Goal: Communication & Community: Answer question/provide support

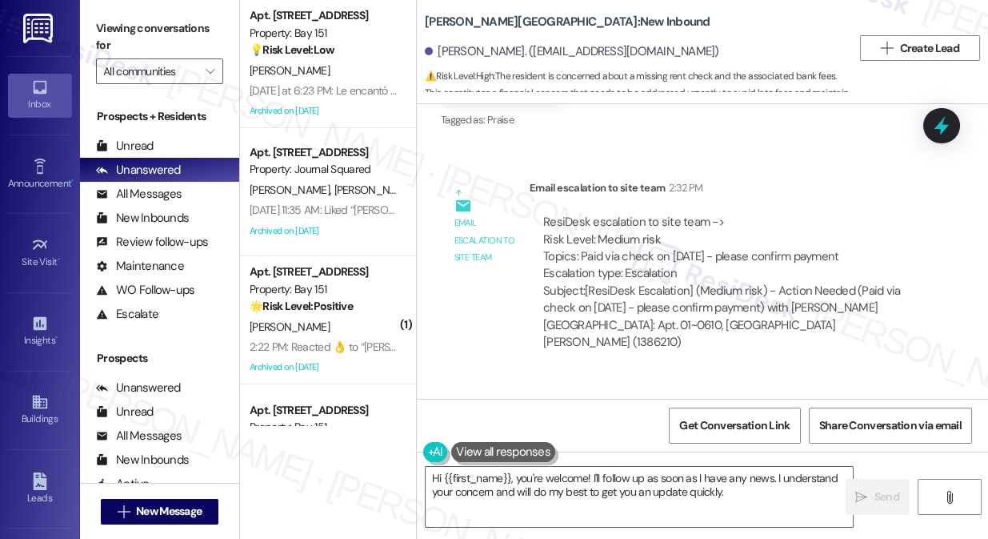
scroll to position [2928, 0]
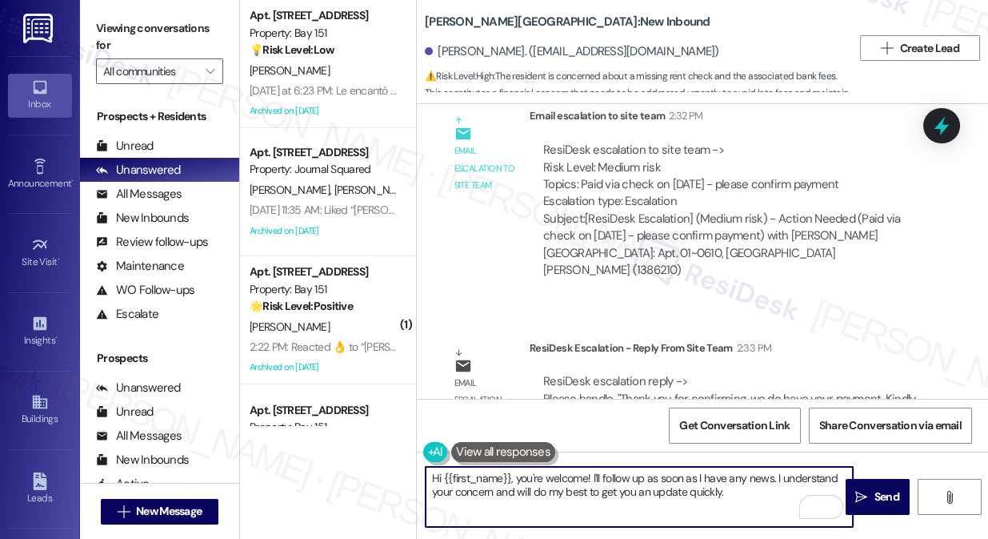
drag, startPoint x: 743, startPoint y: 496, endPoint x: 519, endPoint y: 475, distance: 224.3
click at [519, 475] on textarea "Hi {{first_name}}, you're welcome! I'll follow up as soon as I have any news. I…" at bounding box center [639, 497] width 427 height 60
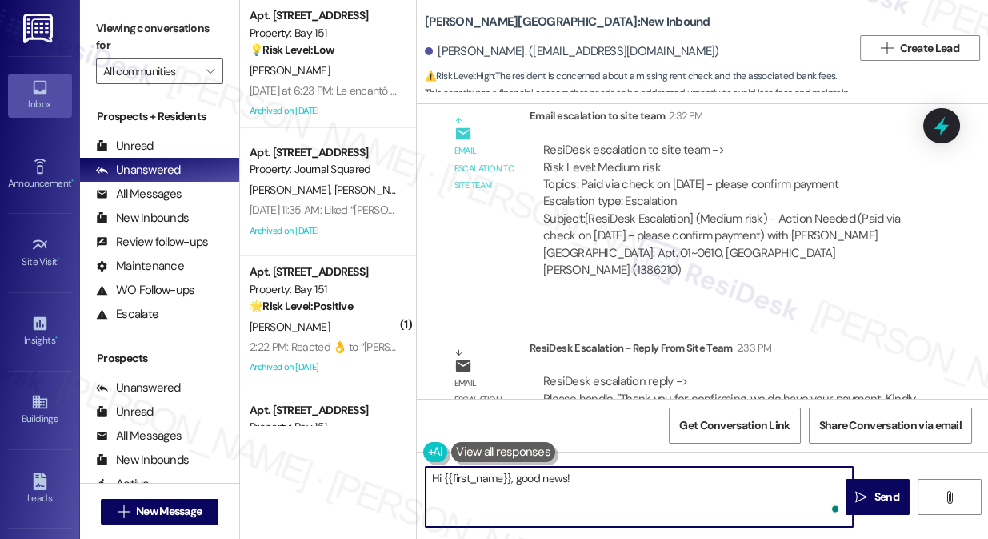
paste textarea "Thank you for confirming, we do have your payment"
click at [575, 475] on textarea "Hi {{first_name}}, good news! Thank you for confirming, we do have your payment" at bounding box center [639, 497] width 427 height 60
click at [576, 495] on textarea "Hi {{first_name}}, good news and again, thank you for confirming, we do have yo…" at bounding box center [639, 497] width 427 height 60
click at [521, 496] on textarea "Hi {{first_name}}, good news, and again, thank you for confirming, we do have y…" at bounding box center [639, 497] width 427 height 60
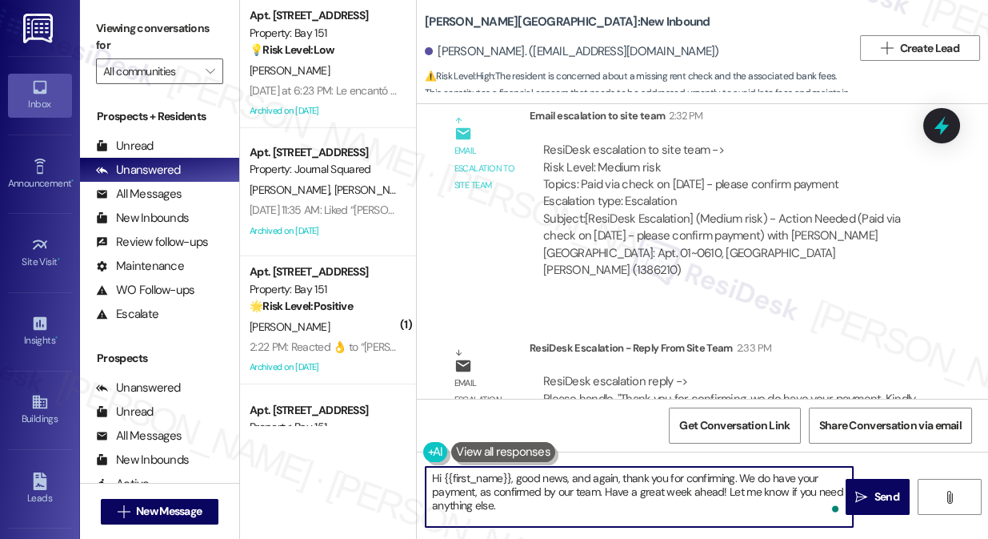
click at [561, 505] on textarea "Hi {{first_name}}, good news, and again, thank you for confirming. We do have y…" at bounding box center [639, 497] width 427 height 60
click at [527, 495] on textarea "Hi {{first_name}}, good news, and again, thank you for confirming. We do have y…" at bounding box center [639, 497] width 427 height 60
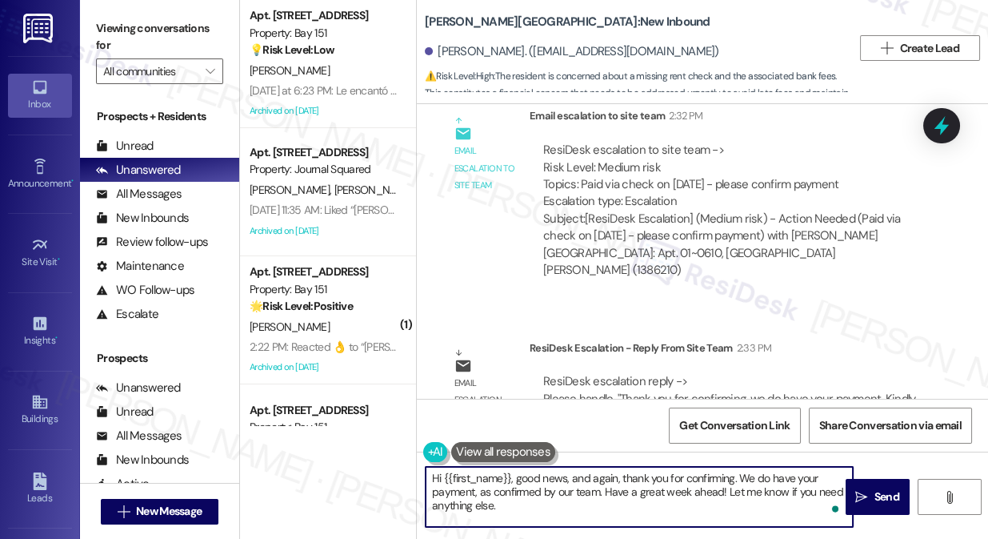
click at [608, 477] on textarea "Hi {{first_name}}, good news, and again, thank you for confirming. We do have y…" at bounding box center [639, 497] width 427 height 60
click at [715, 475] on textarea "Hi {{first_name}}, good news, and again, thank you for confirming. We do have y…" at bounding box center [639, 497] width 427 height 60
click at [523, 496] on textarea "Hi {{first_name}}, good news, and again, thank you for confirming. We do have y…" at bounding box center [639, 497] width 427 height 60
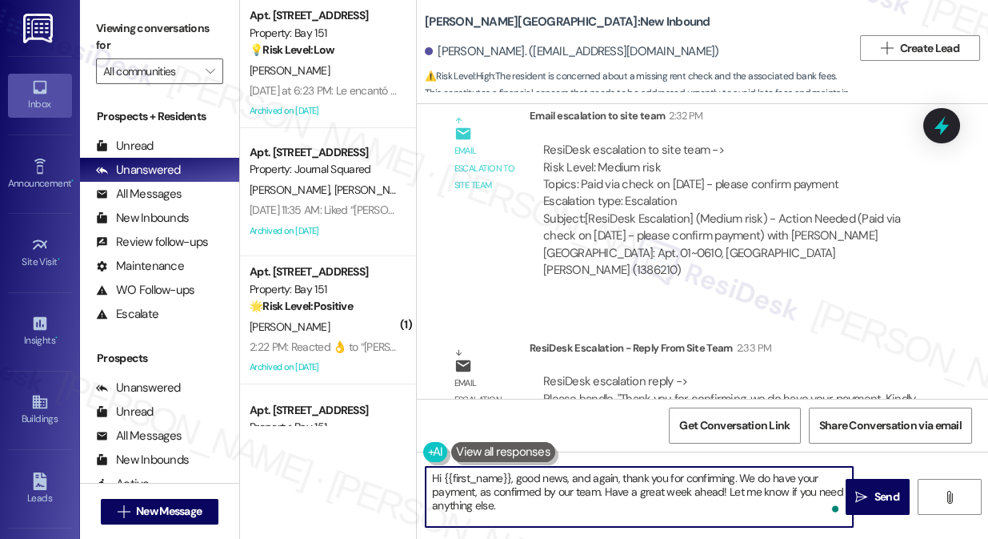
click at [523, 496] on textarea "Hi {{first_name}}, good news, and again, thank you for confirming. We do have y…" at bounding box center [639, 497] width 427 height 60
click at [567, 477] on textarea "Hi {{first_name}}, good news, and again, thank you for confirming. We do have y…" at bounding box center [639, 497] width 427 height 60
click at [689, 142] on div "ResiDesk escalation to site team -> Risk Level: Medium risk Topics: Paid via ch…" at bounding box center [730, 176] width 375 height 69
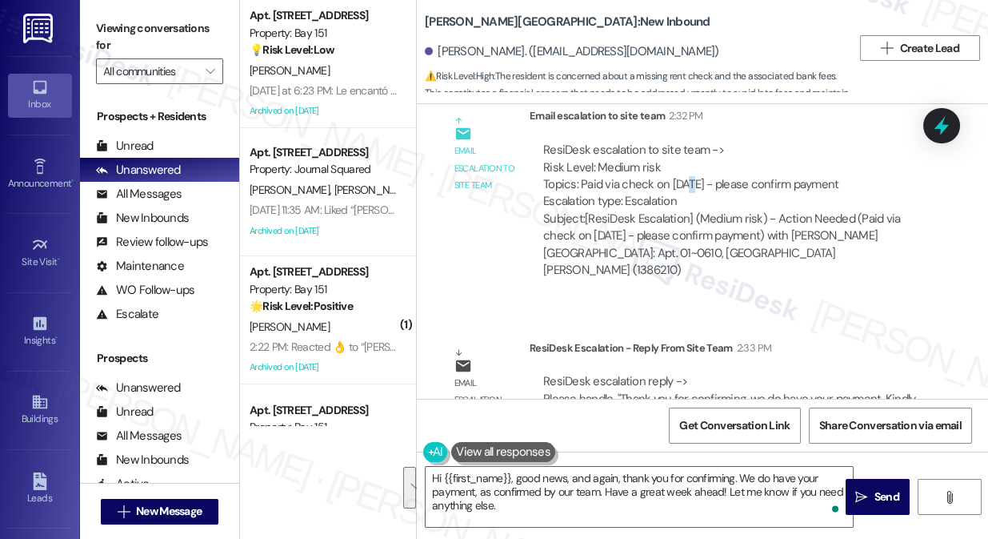
click at [687, 142] on div "ResiDesk escalation to site team -> Risk Level: Medium risk Topics: Paid via ch…" at bounding box center [730, 176] width 375 height 69
click at [587, 488] on textarea "Hi {{first_name}}, good news, and again, thank you for confirming. We do have y…" at bounding box center [639, 497] width 427 height 60
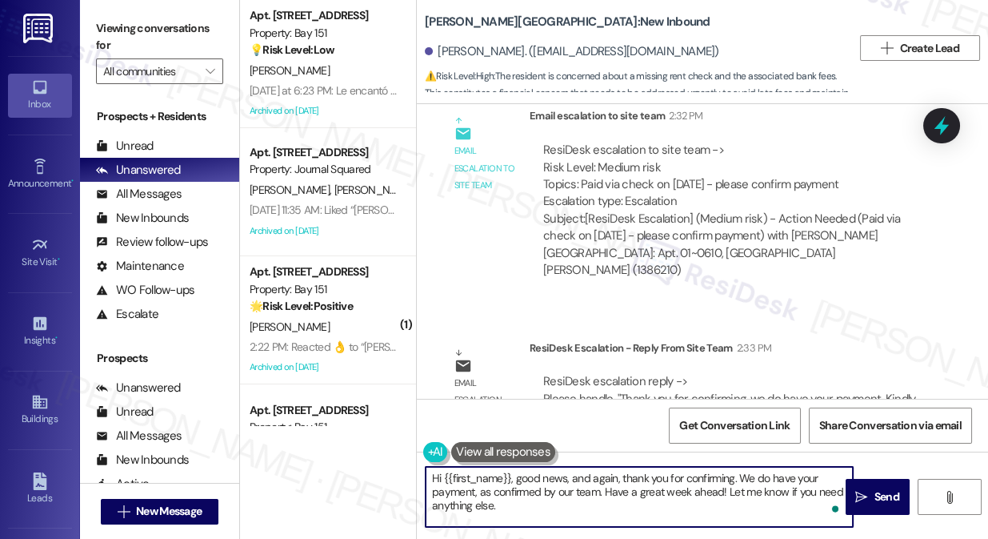
click at [587, 488] on textarea "Hi {{first_name}}, good news, and again, thank you for confirming. We do have y…" at bounding box center [639, 497] width 427 height 60
click at [705, 482] on textarea "Hi {{first_name}}, good news, and again, thank you for confirming. We do have y…" at bounding box center [639, 497] width 427 height 60
click at [528, 485] on textarea "Hi {{first_name}}, good news, and again, thank you for confirming. We do have y…" at bounding box center [639, 497] width 427 height 60
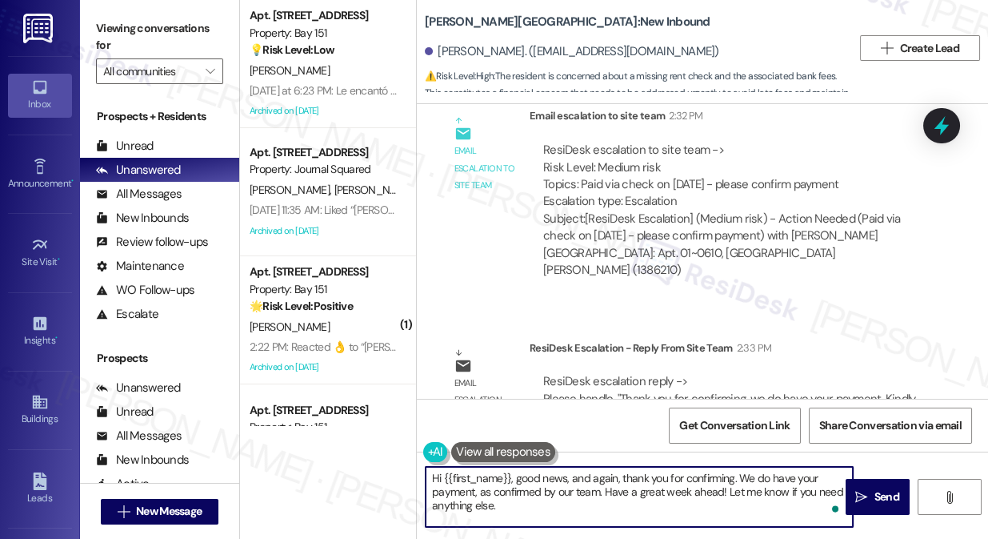
click at [528, 485] on textarea "Hi {{first_name}}, good news, and again, thank you for confirming. We do have y…" at bounding box center [639, 497] width 427 height 60
click at [670, 489] on textarea "Hi {{first_name}}, good news, and again, thank you for confirming. We do have y…" at bounding box center [639, 497] width 427 height 60
click at [699, 479] on textarea "Hi {{first_name}}, good news, and again, thank you for confirming. We do have y…" at bounding box center [639, 497] width 427 height 60
type textarea "Hi {{first_name}}, good news! We do have your payment, as confirmed by our team…"
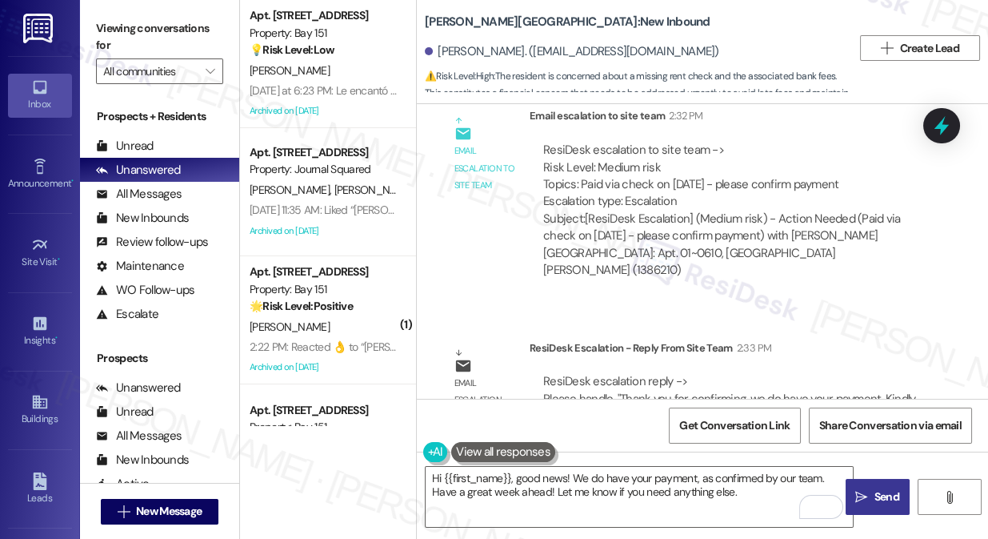
click at [872, 495] on span "Send" at bounding box center [887, 496] width 31 height 17
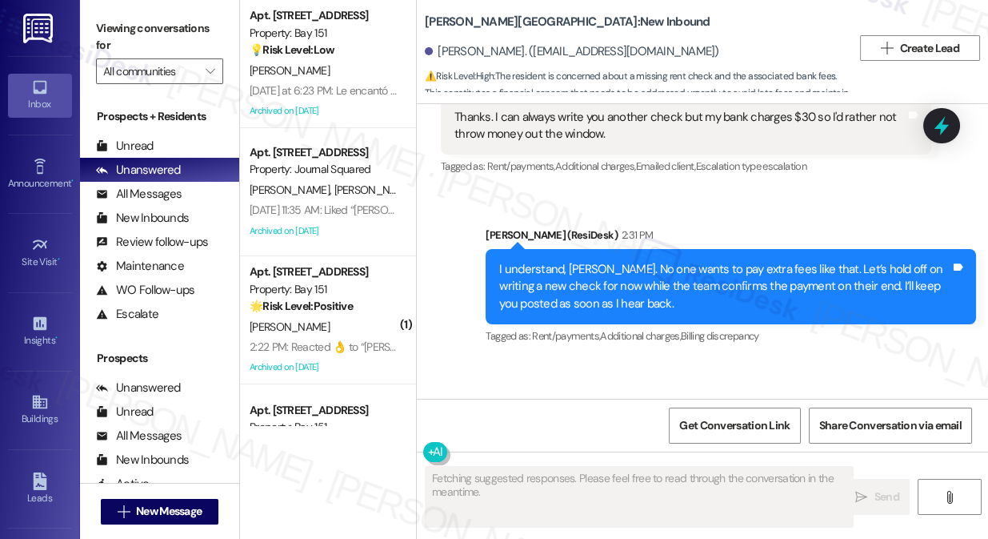
scroll to position [2550, 0]
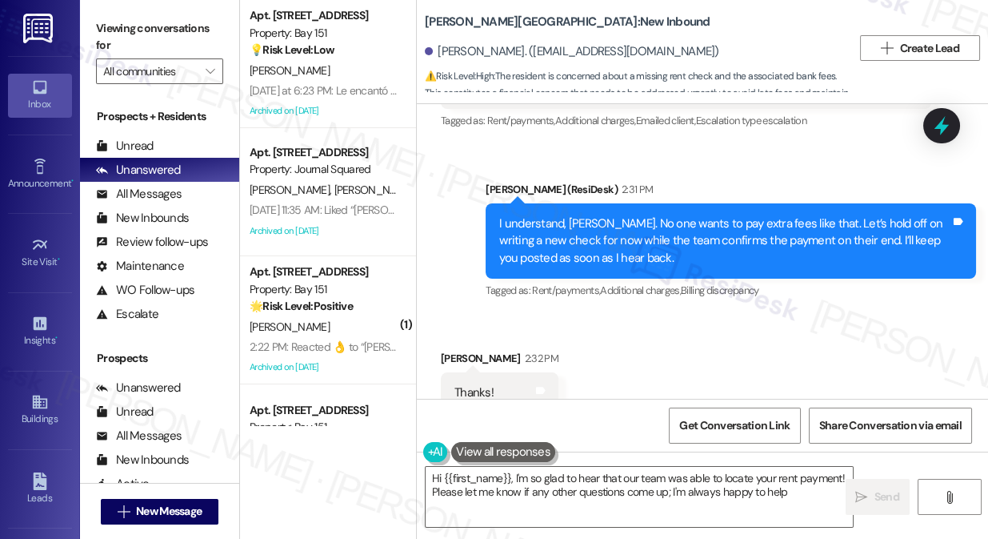
type textarea "Hi {{first_name}}, I'm so glad to hear that our team was able to locate your re…"
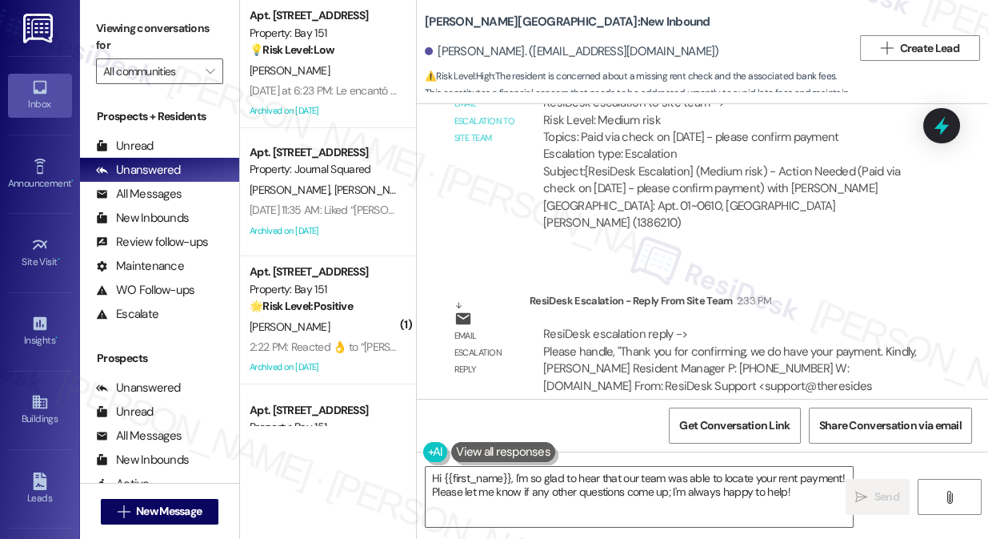
scroll to position [3080, 0]
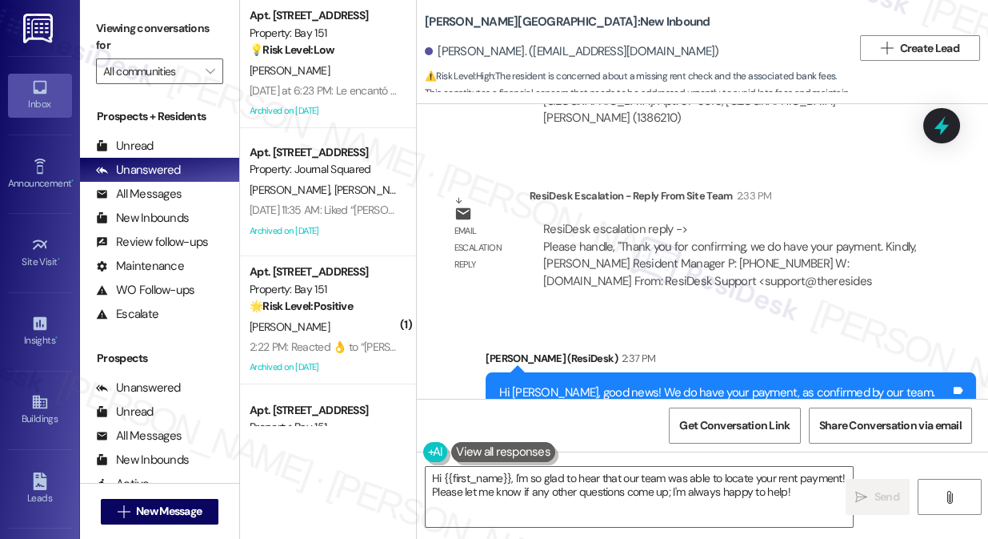
click at [623, 384] on div "Hi [PERSON_NAME], good news! We do have your payment, as confirmed by our team.…" at bounding box center [724, 401] width 451 height 34
drag, startPoint x: 623, startPoint y: 331, endPoint x: 611, endPoint y: 325, distance: 14.3
click at [623, 384] on div "Hi Beverly, good news! We do have your payment, as confirmed by our team. Have …" at bounding box center [724, 401] width 451 height 34
click at [611, 384] on div "Hi Beverly, good news! We do have your payment, as confirmed by our team. Have …" at bounding box center [724, 401] width 451 height 34
click at [606, 384] on div "Hi Beverly, good news! We do have your payment, as confirmed by our team. Have …" at bounding box center [724, 401] width 451 height 34
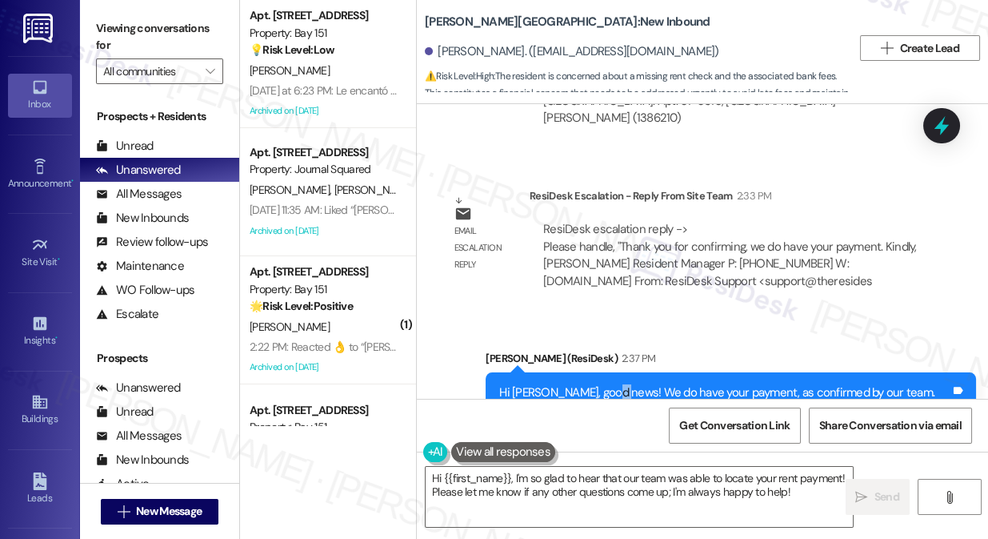
click at [606, 384] on div "Hi Beverly, good news! We do have your payment, as confirmed by our team. Have …" at bounding box center [724, 401] width 451 height 34
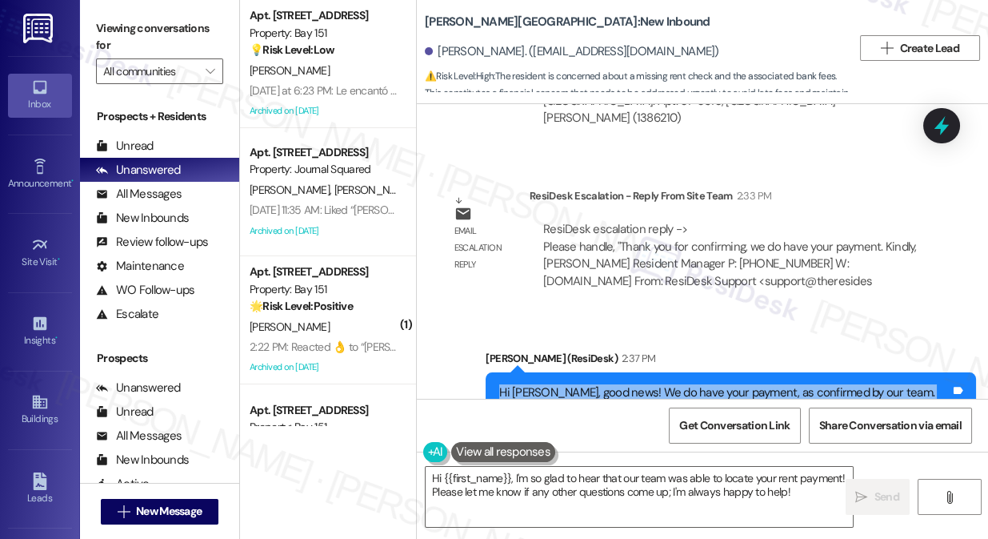
click at [606, 384] on div "Hi Beverly, good news! We do have your payment, as confirmed by our team. Have …" at bounding box center [724, 401] width 451 height 34
